Goal: Book appointment/travel/reservation

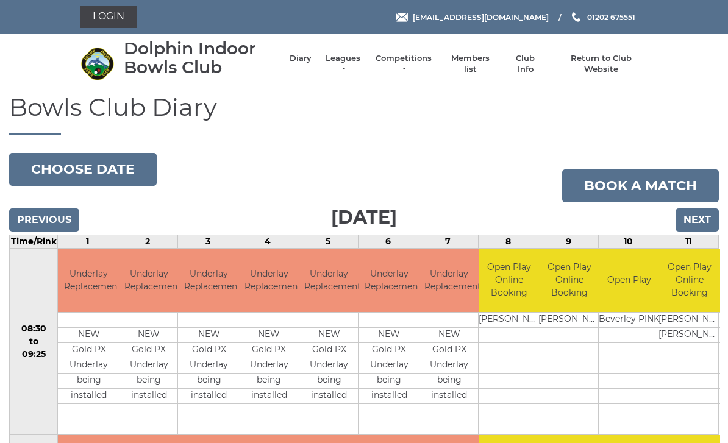
click at [707, 218] on input "Next" at bounding box center [696, 219] width 43 height 23
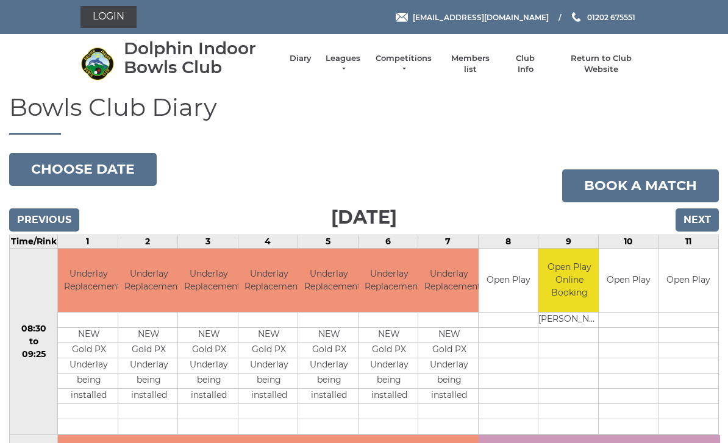
click at [704, 215] on input "Next" at bounding box center [696, 219] width 43 height 23
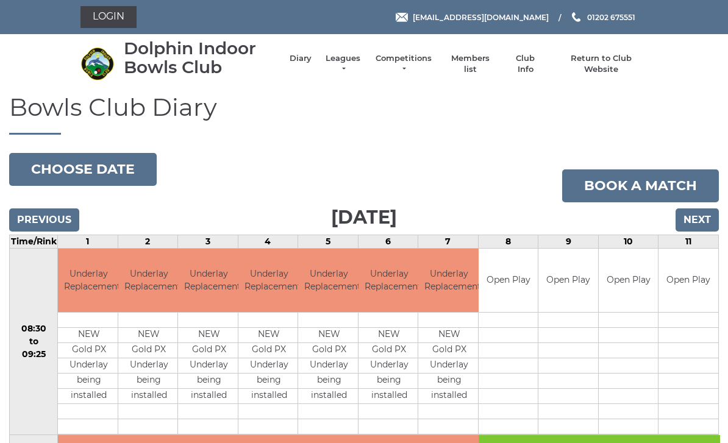
click at [701, 222] on input "Next" at bounding box center [696, 219] width 43 height 23
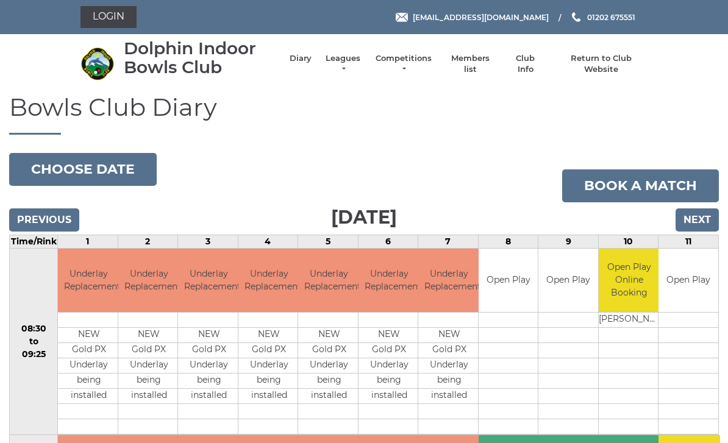
click at [705, 218] on input "Next" at bounding box center [696, 219] width 43 height 23
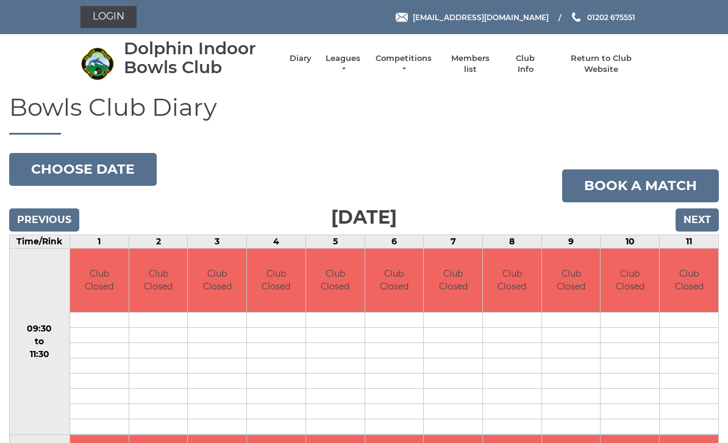
click at [705, 214] on input "Next" at bounding box center [696, 219] width 43 height 23
click at [703, 218] on input "Next" at bounding box center [696, 219] width 43 height 23
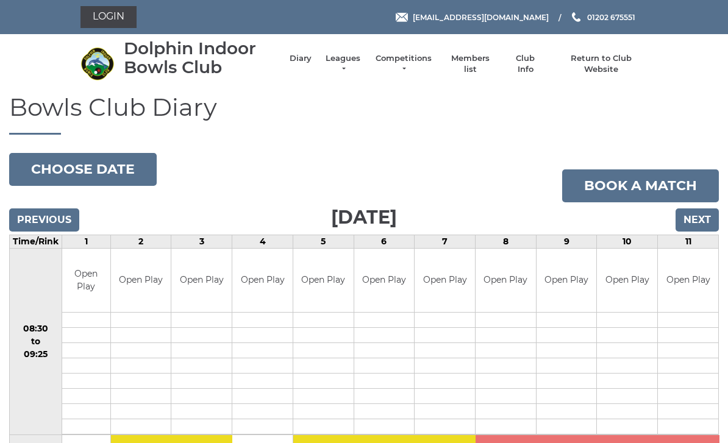
click at [703, 214] on input "Next" at bounding box center [696, 219] width 43 height 23
